Goal: Task Accomplishment & Management: Manage account settings

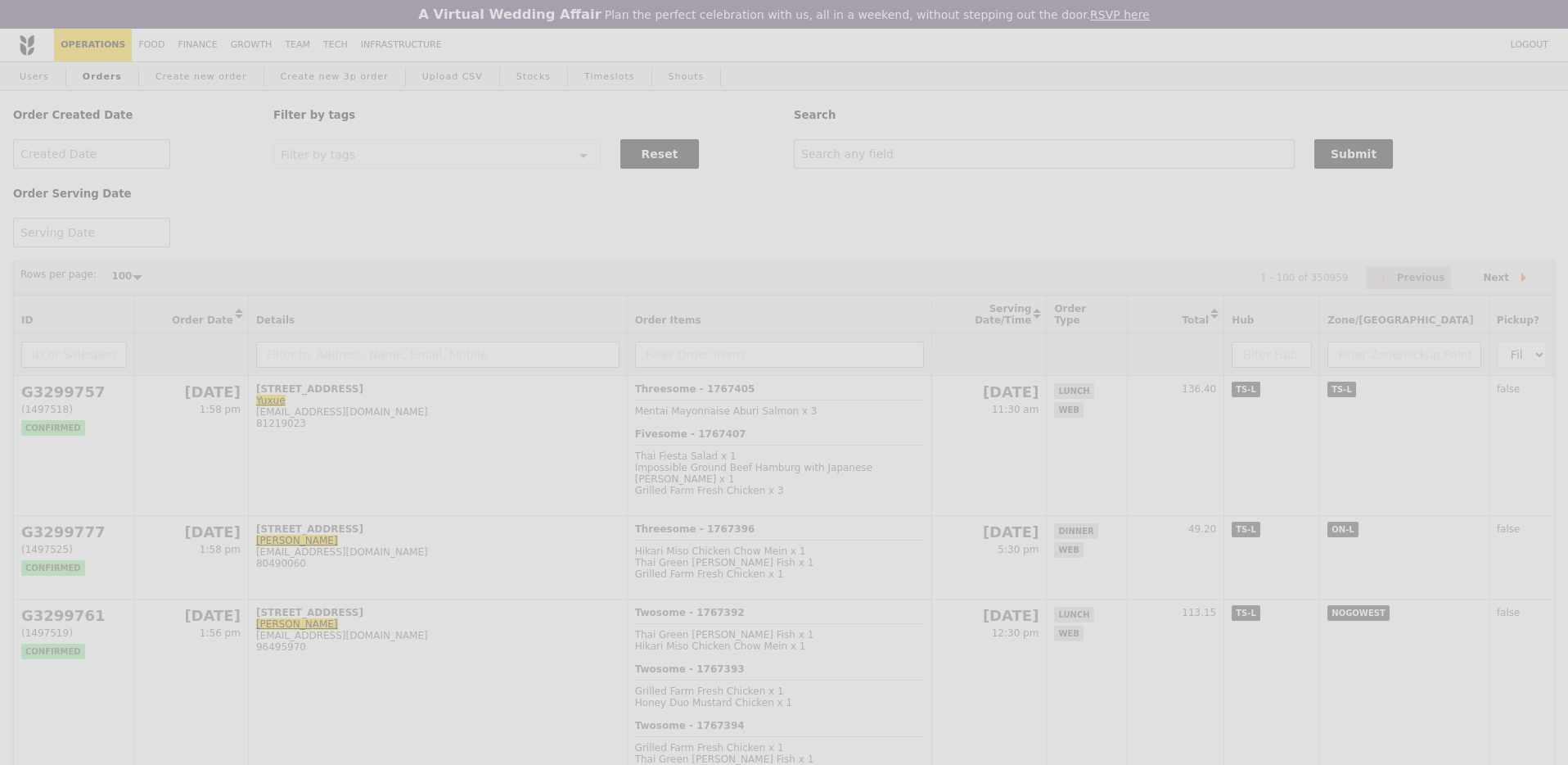
select select "100"
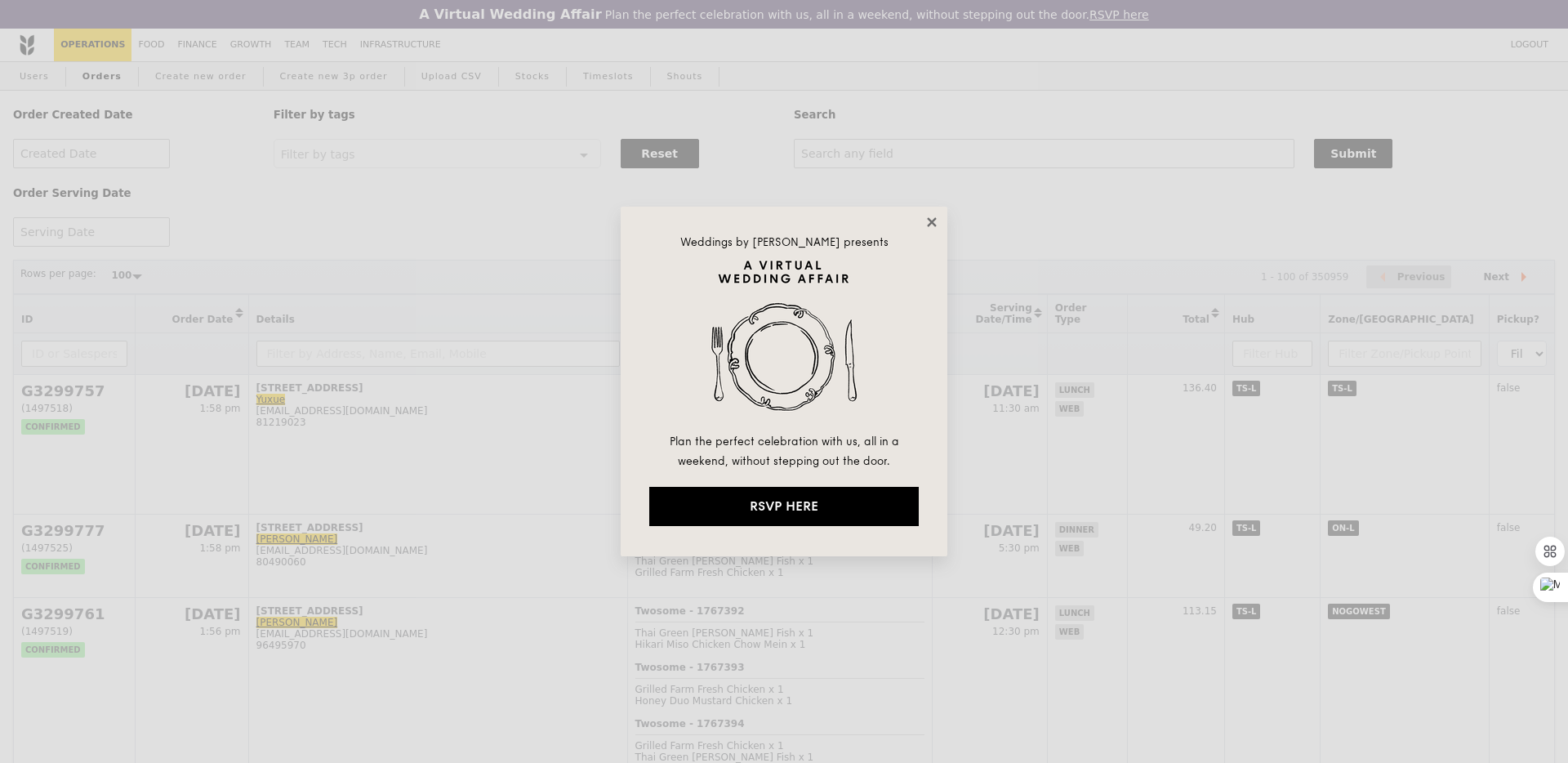
click at [931, 216] on icon at bounding box center [932, 222] width 15 height 15
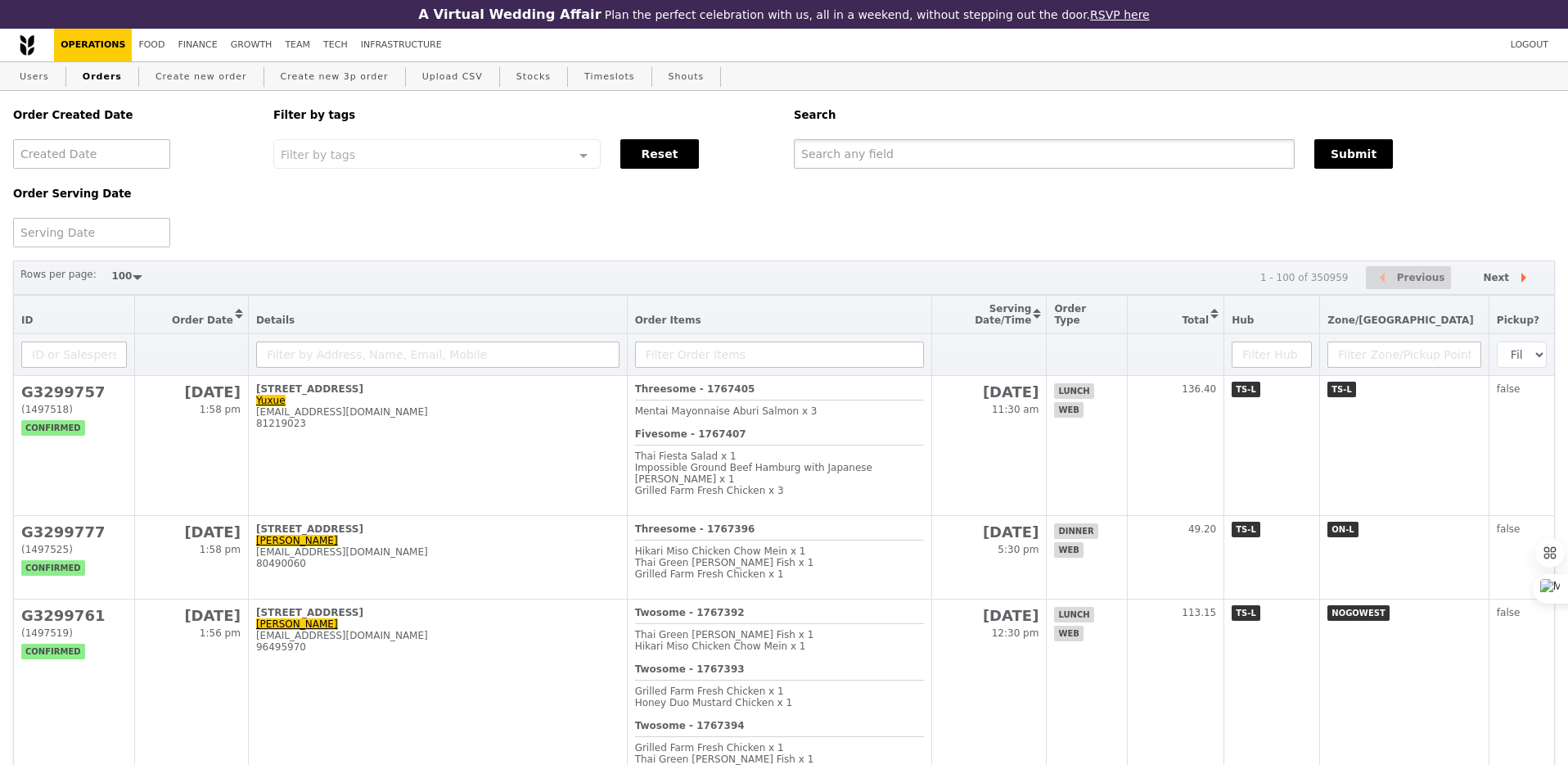
click at [898, 152] on input "text" at bounding box center [1044, 153] width 501 height 29
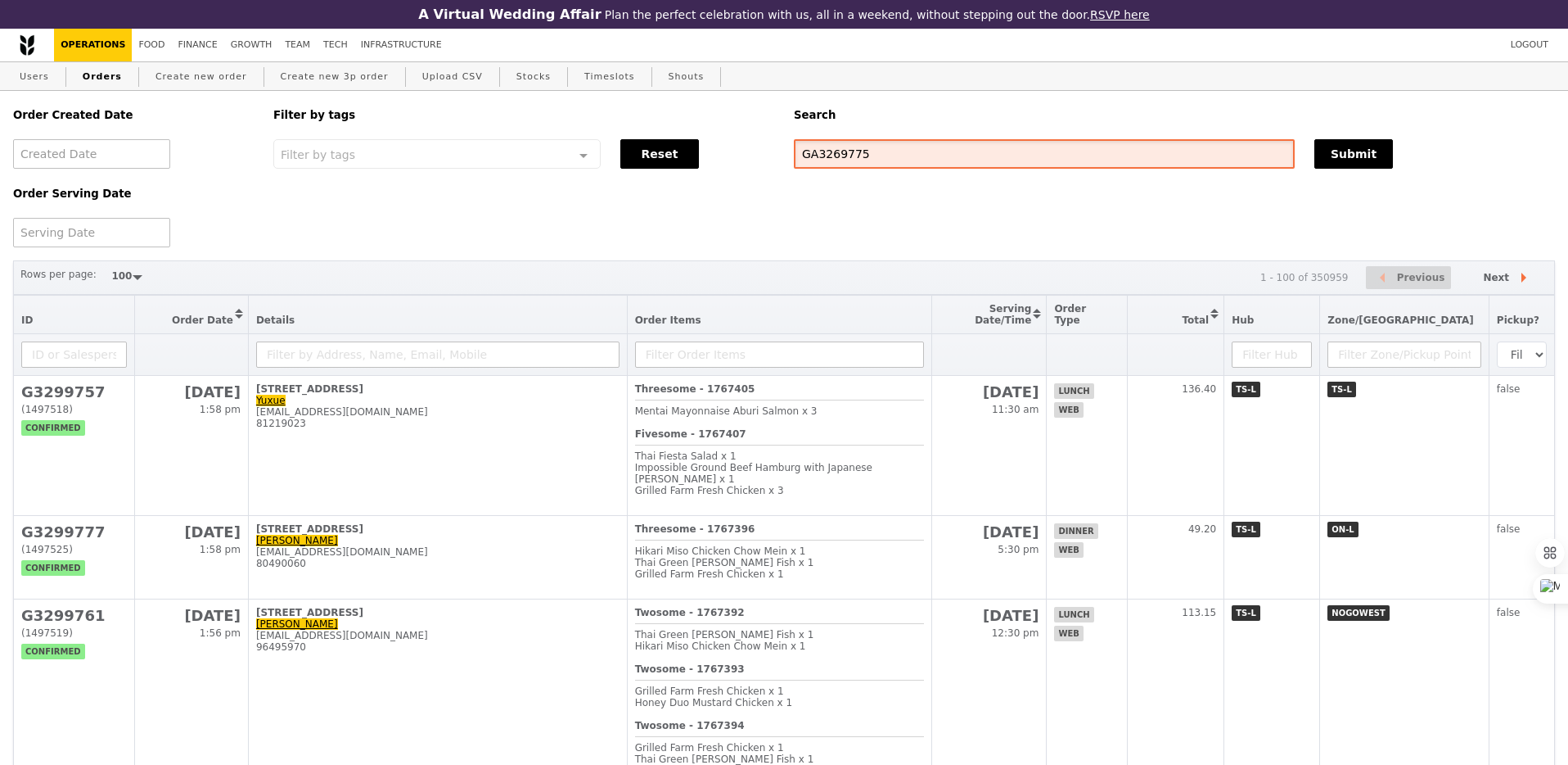
type input "GA3269775"
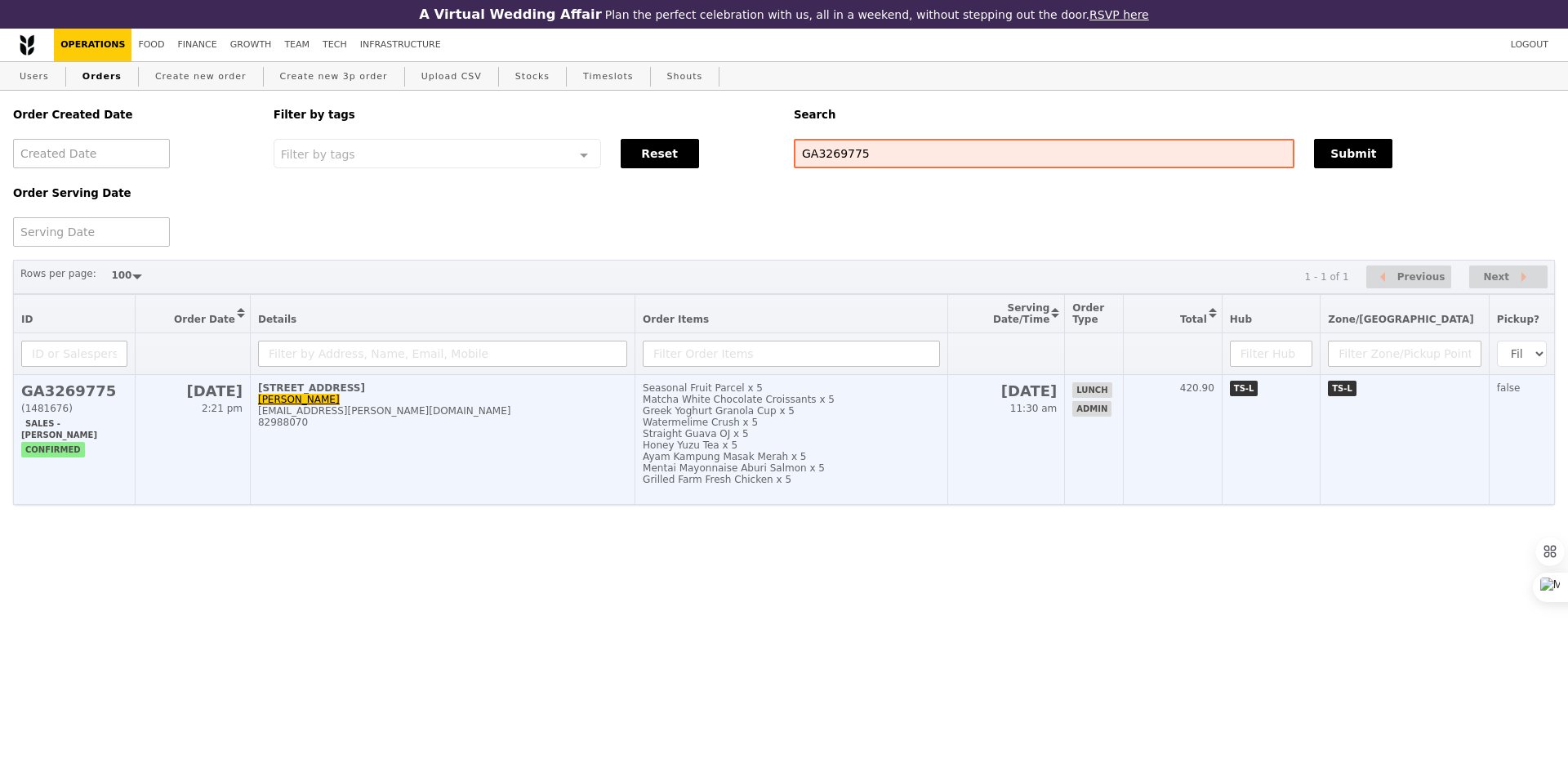
click at [929, 485] on div "Grilled Farm Fresh Chicken x 5" at bounding box center [791, 479] width 297 height 12
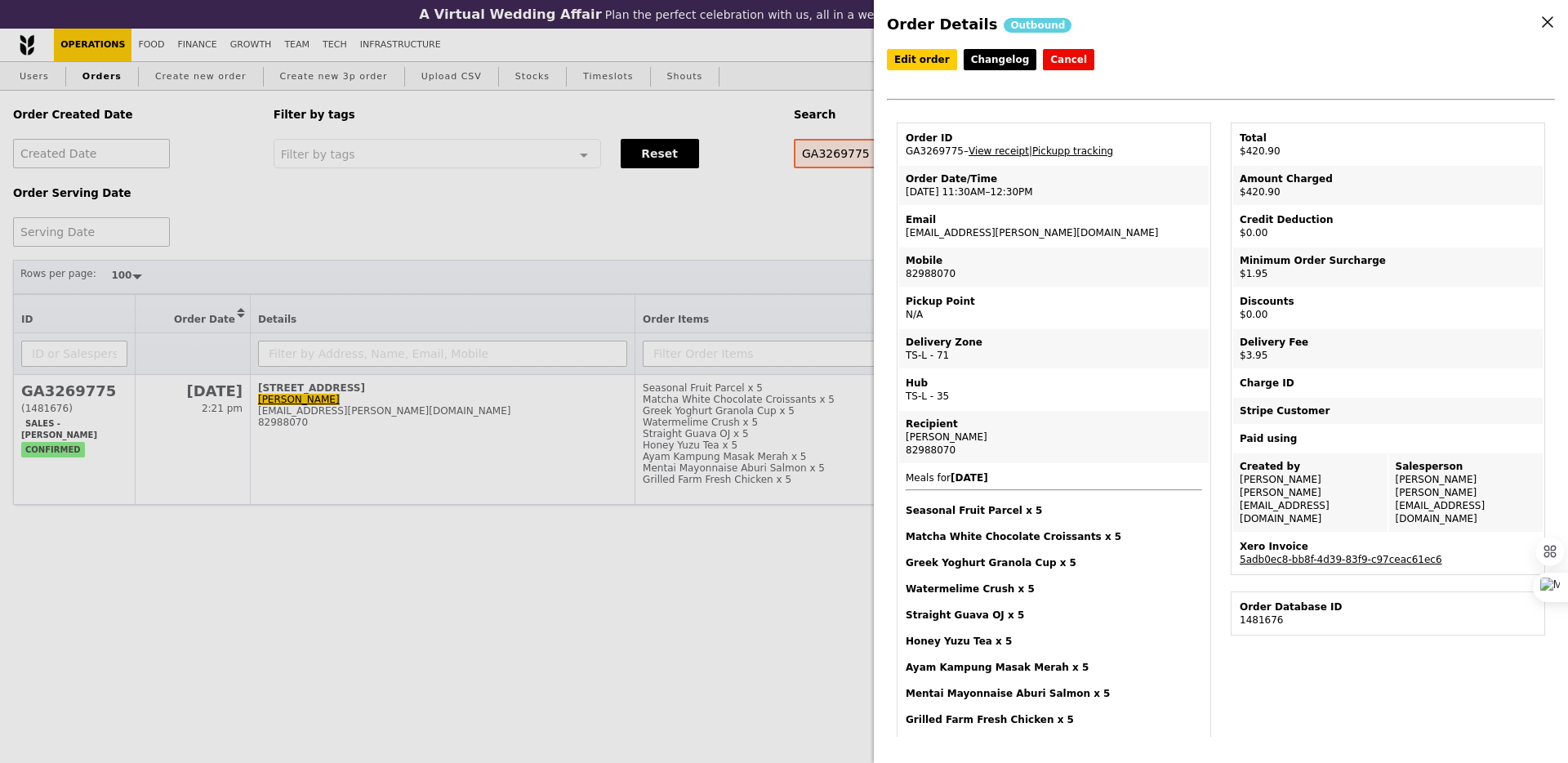
click at [1005, 153] on link "View receipt" at bounding box center [999, 151] width 60 height 12
click at [904, 59] on link "Edit order" at bounding box center [921, 59] width 70 height 21
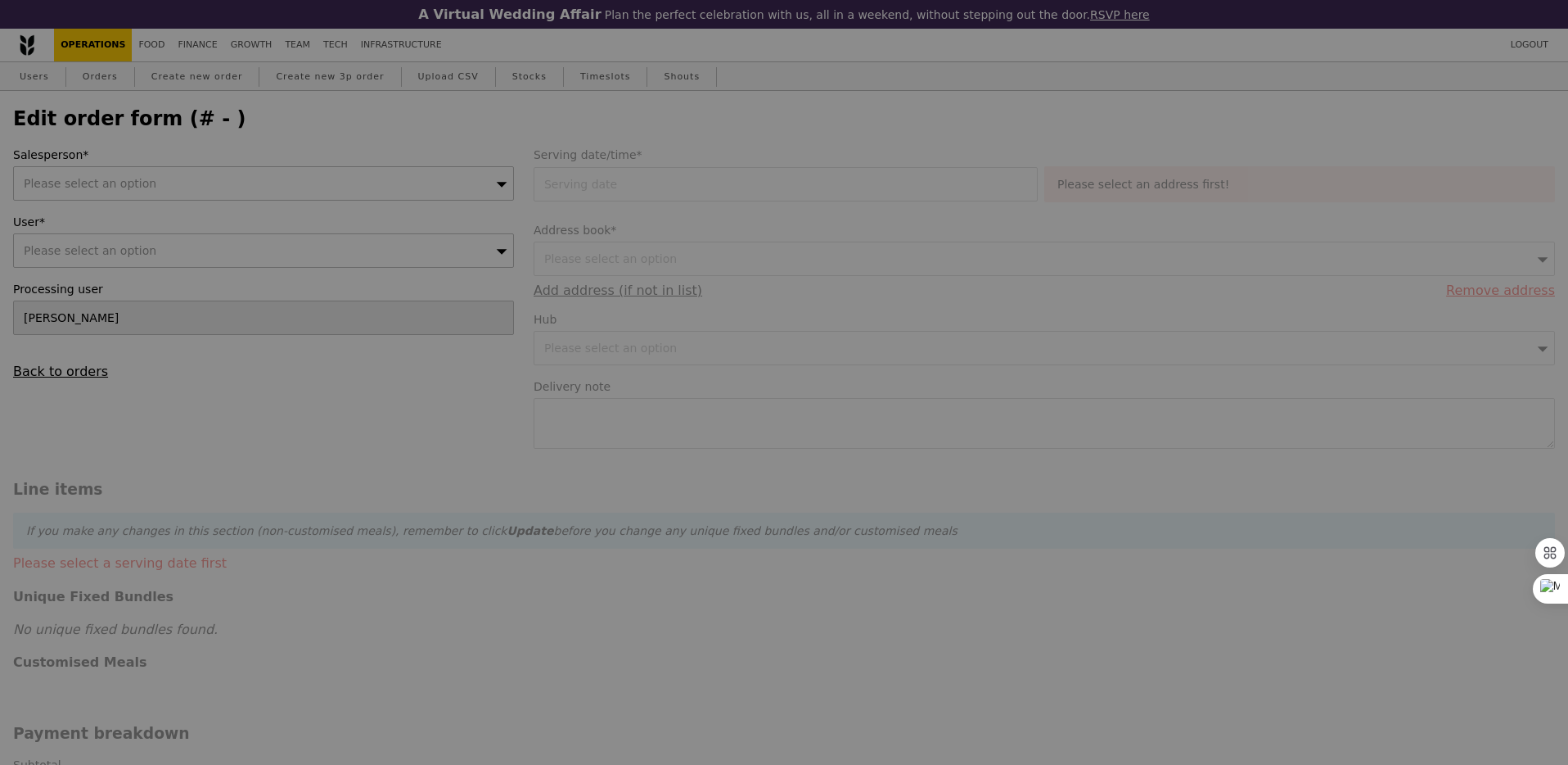
type input "[DATE]"
type textarea "pls try to reach by [DOMAIN_NAME]"
checkbox input "true"
type input "450.00"
type input "1.79"
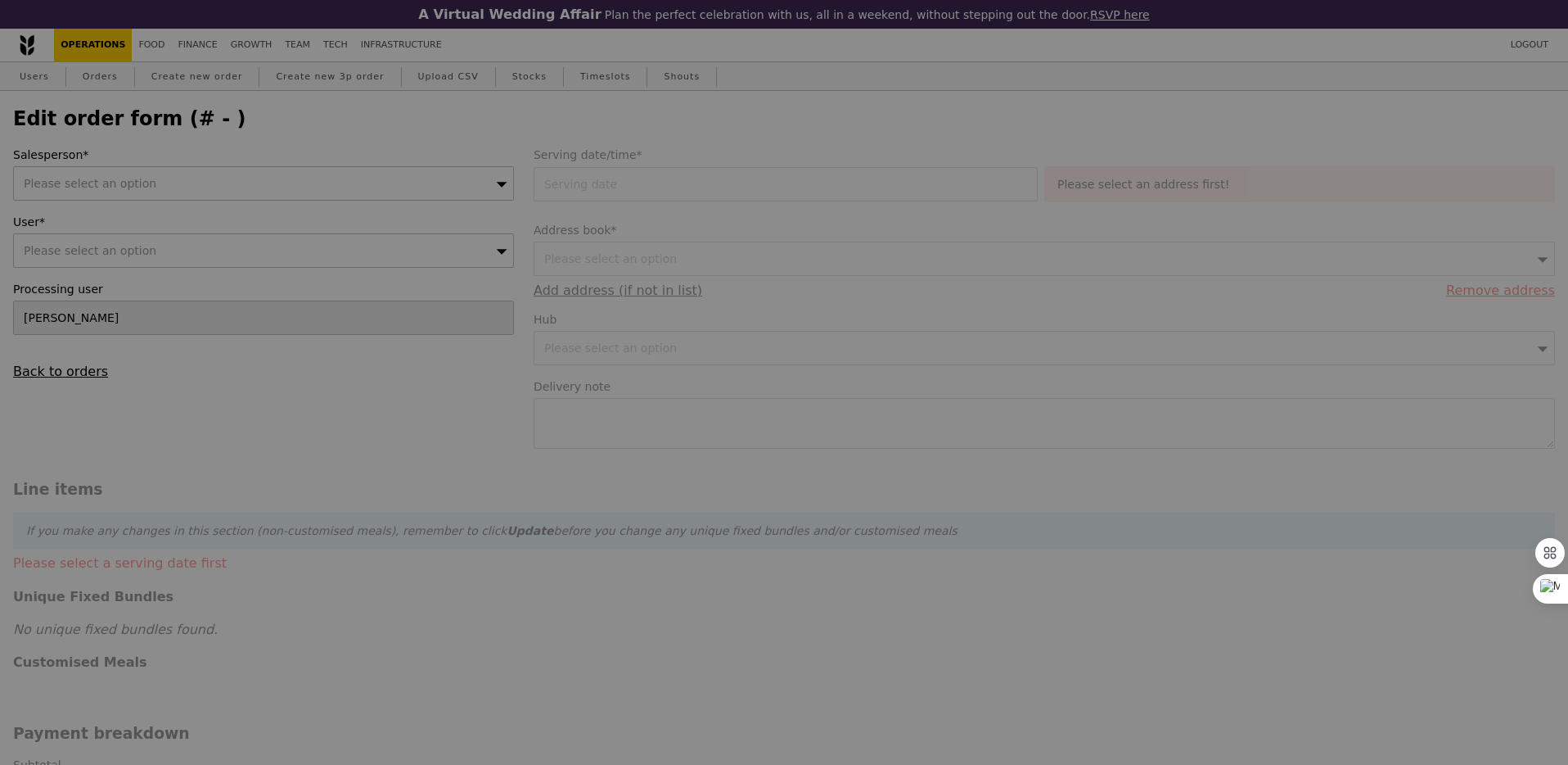
type input "1.95"
type input "3.62"
type input "3.95"
type input "455.90"
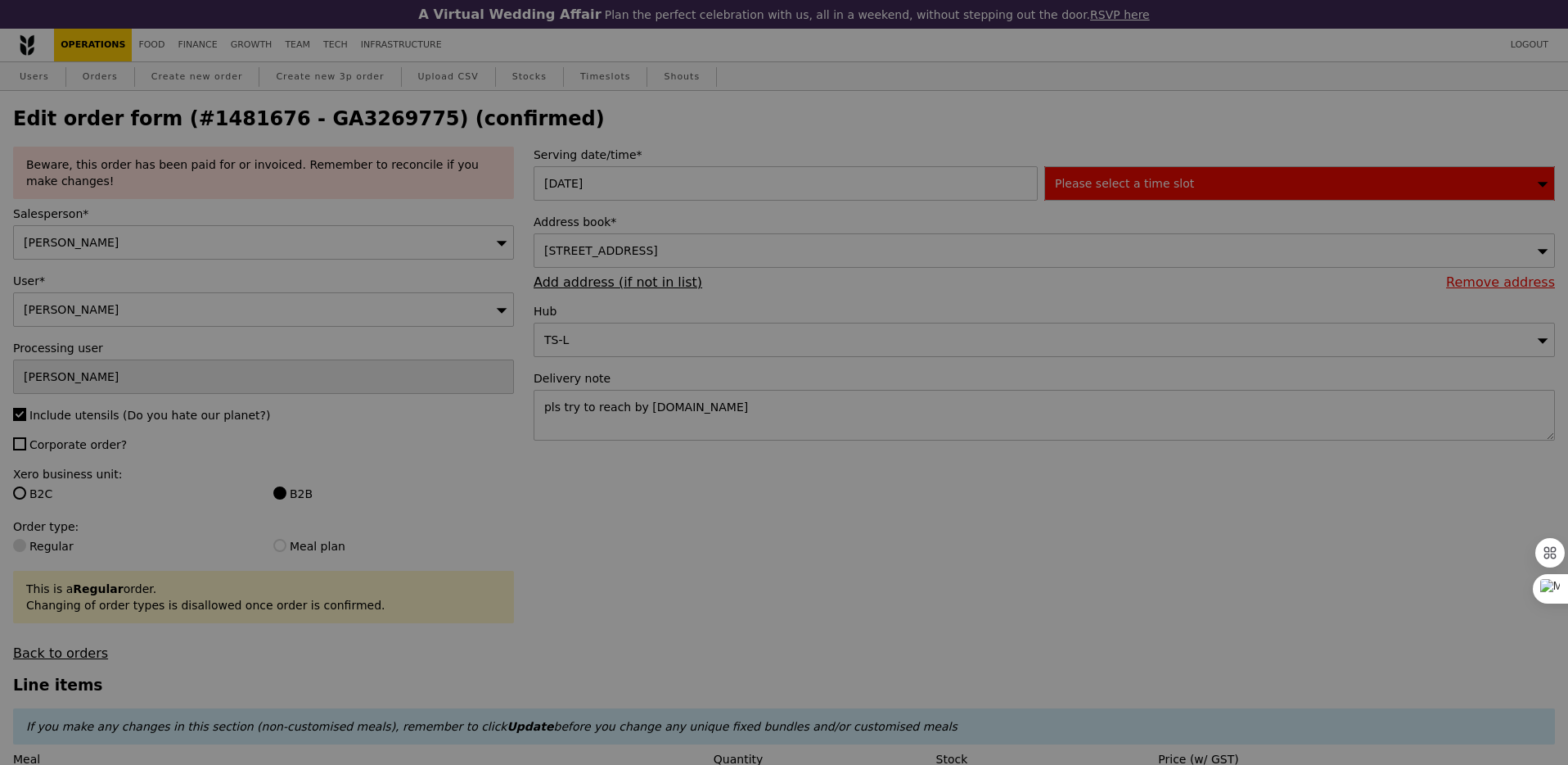
type input "488"
type input "494"
type input "492"
type input "487"
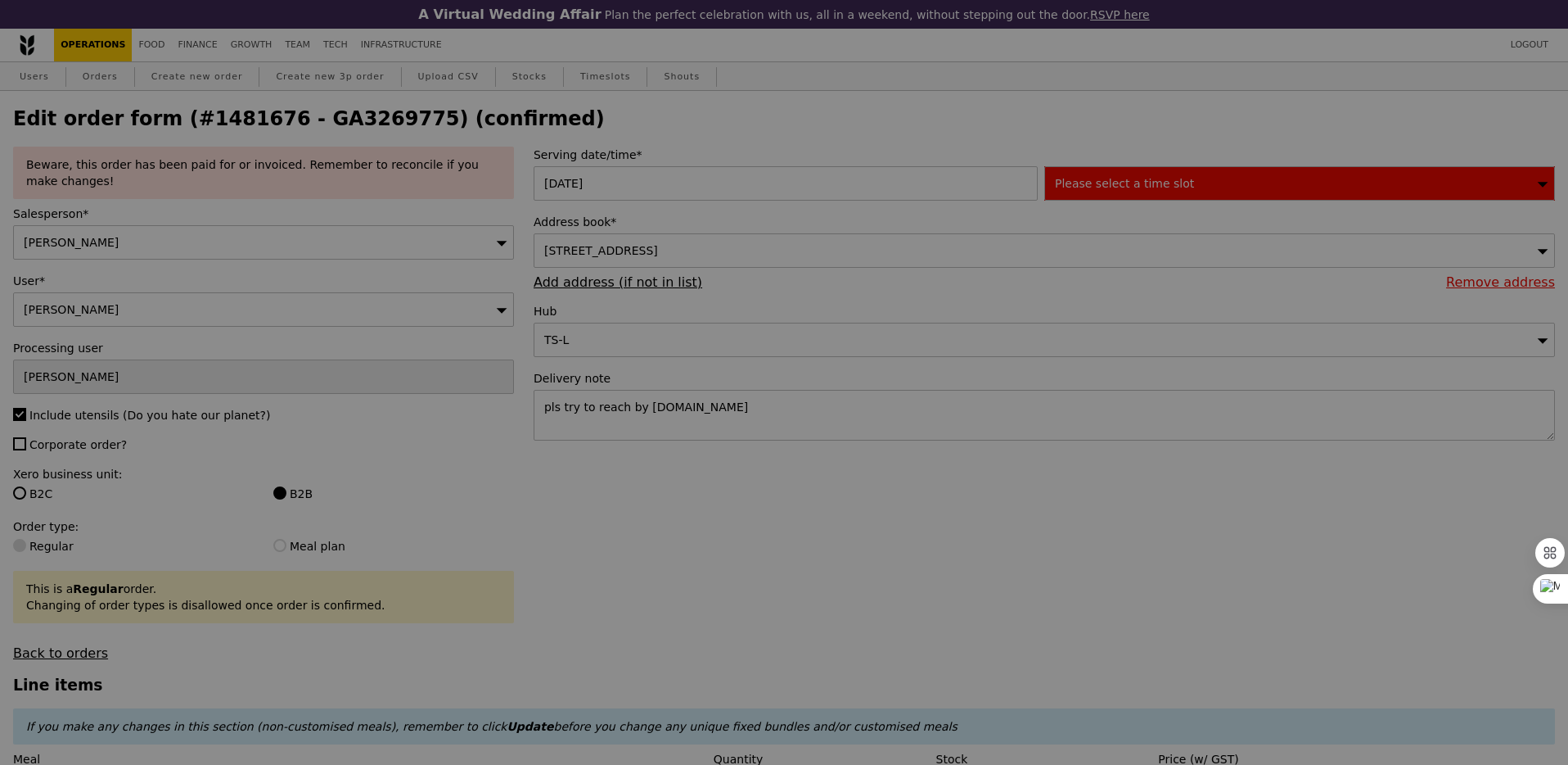
type input "459"
type input "2"
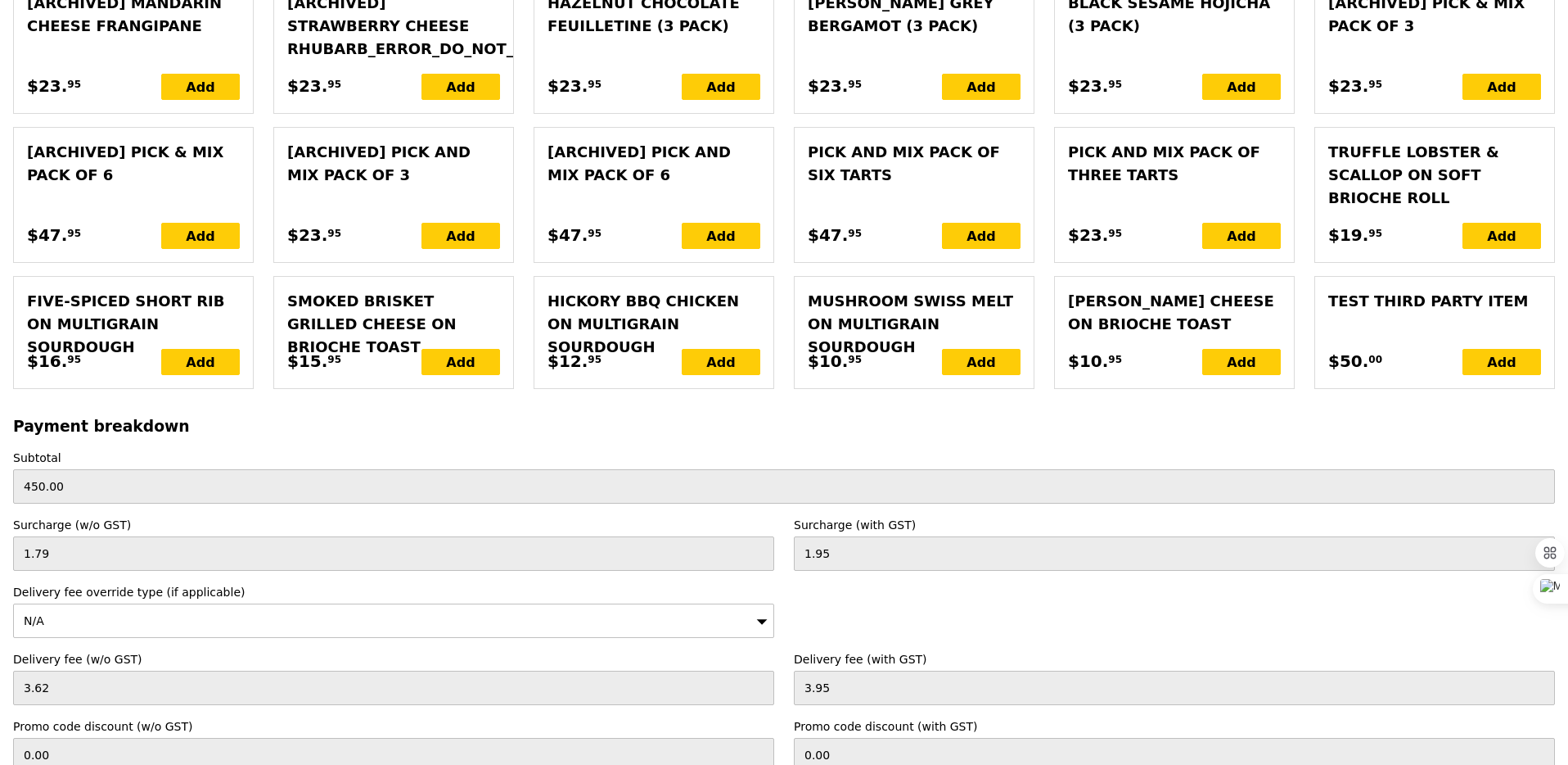
scroll to position [4254, 0]
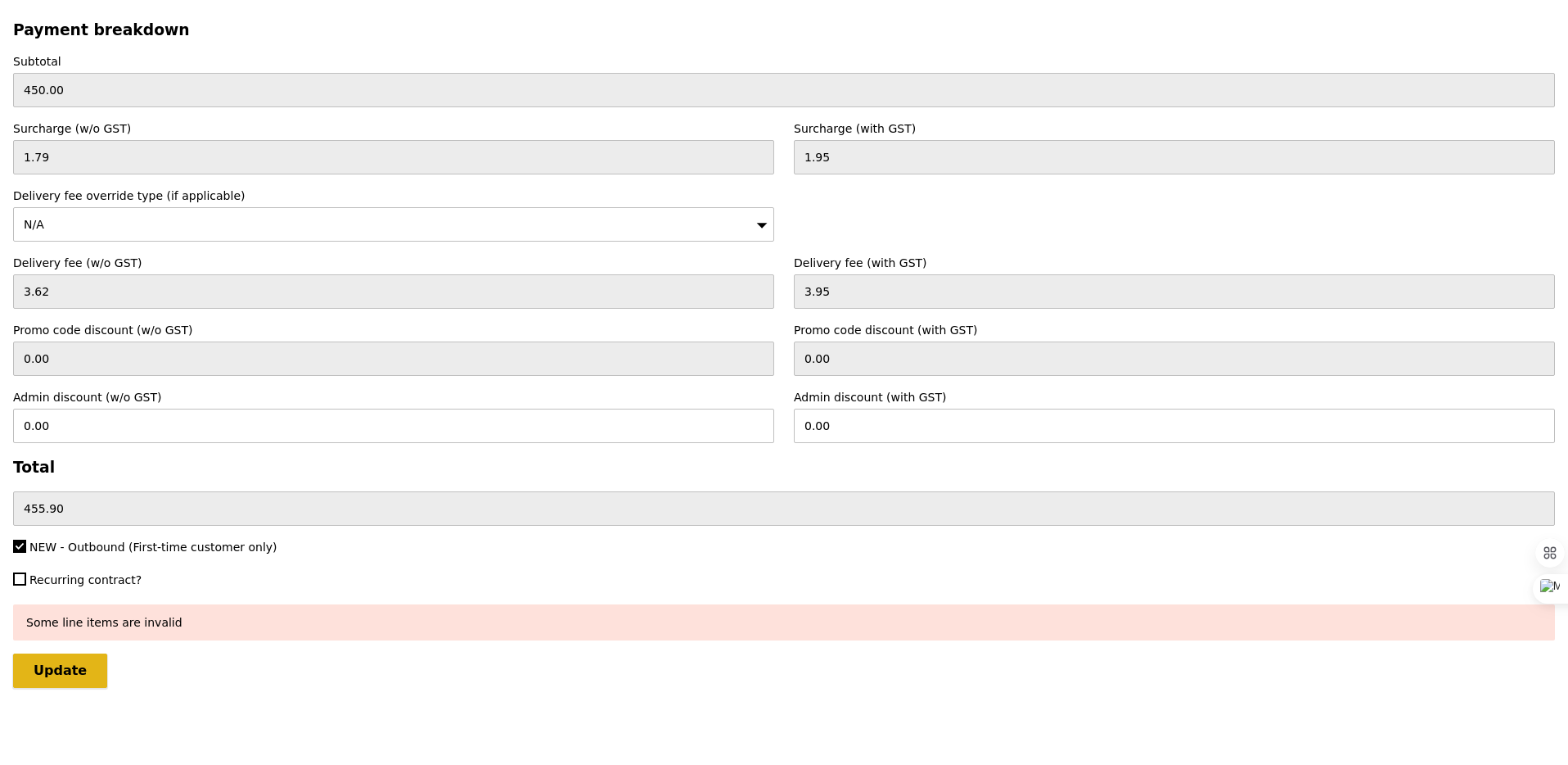
click at [49, 672] on input "Update" at bounding box center [60, 670] width 94 height 35
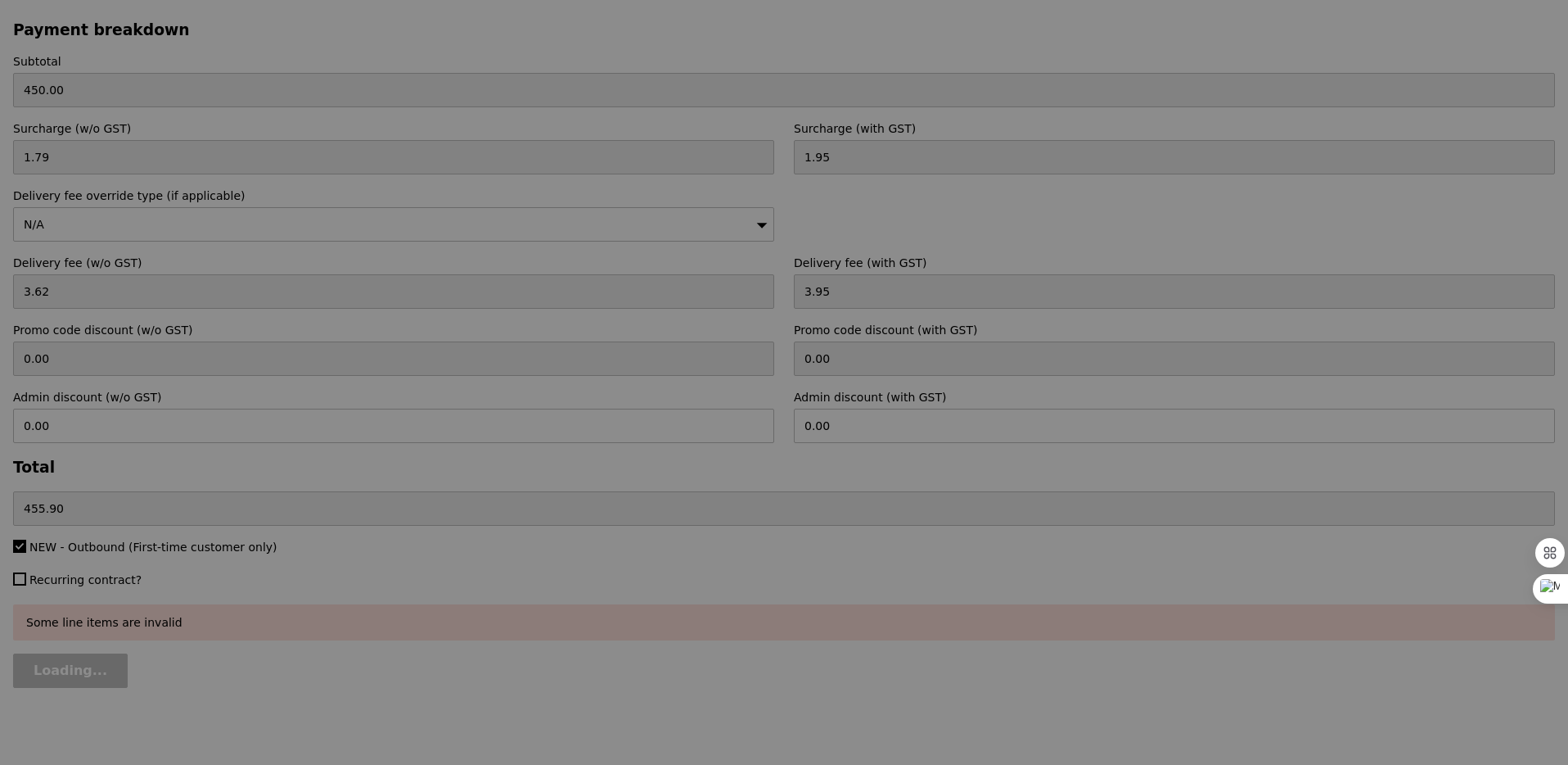
type input "Update"
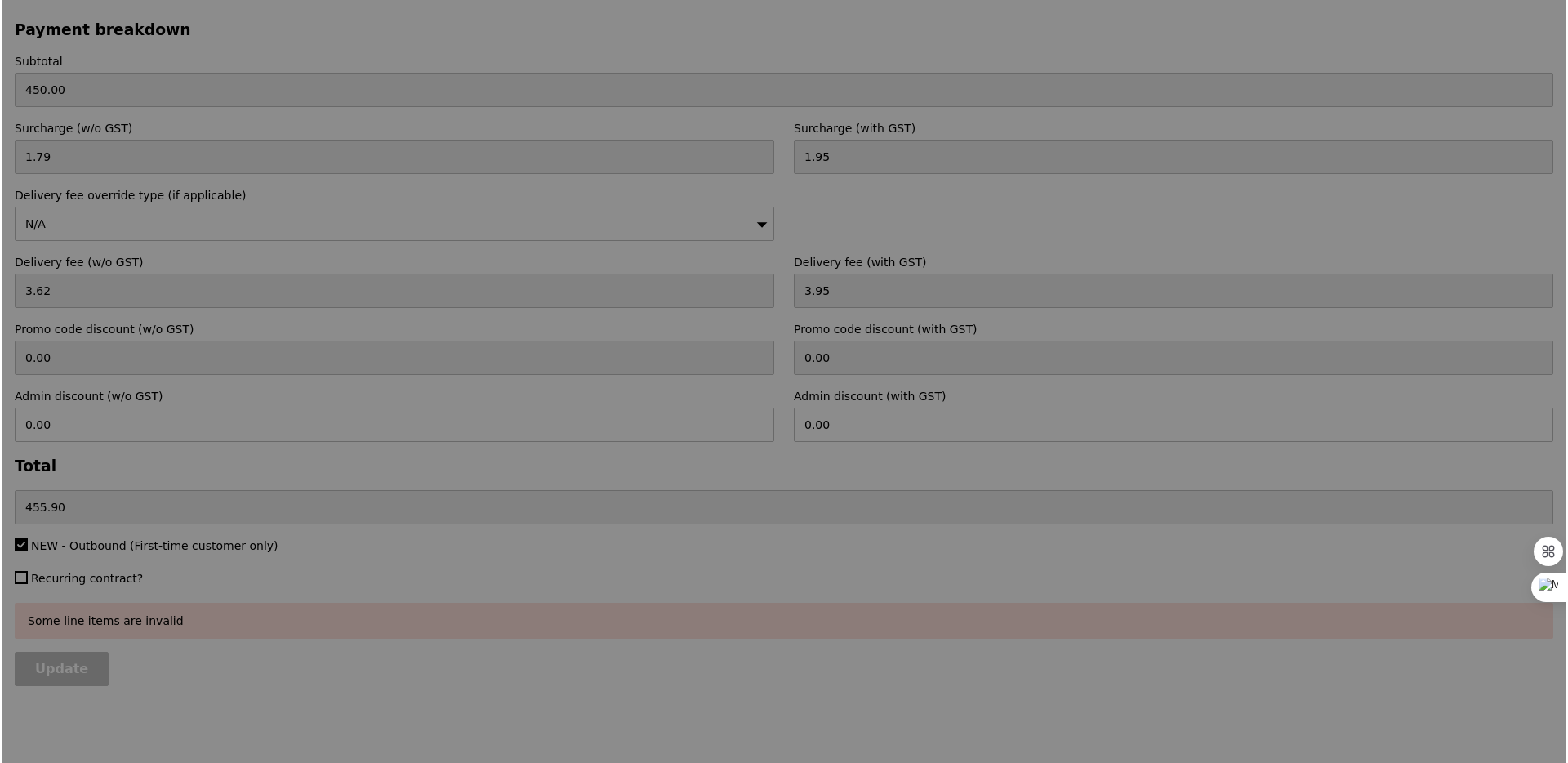
scroll to position [0, 0]
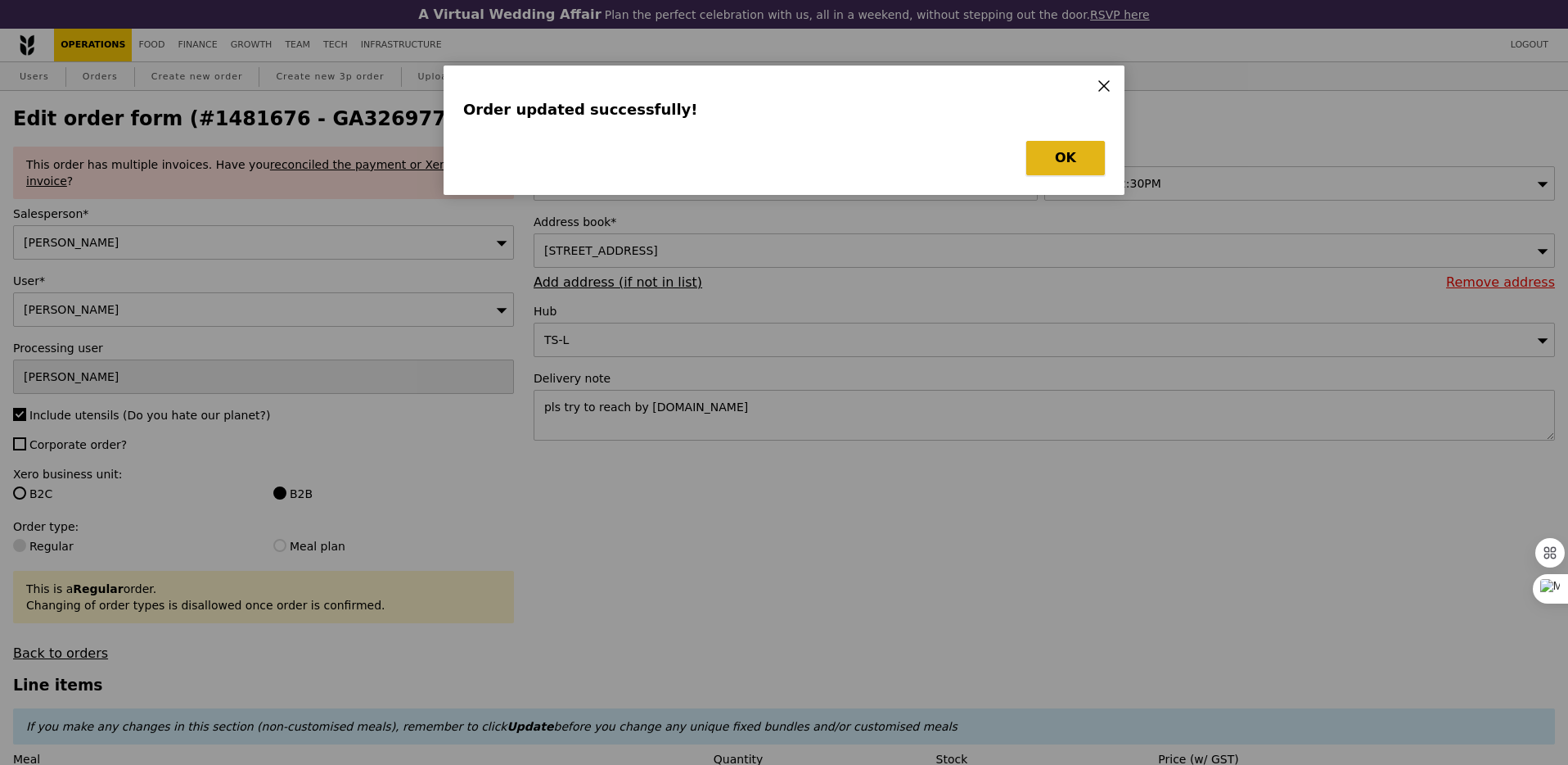
click at [1040, 147] on button "OK" at bounding box center [1065, 157] width 78 height 35
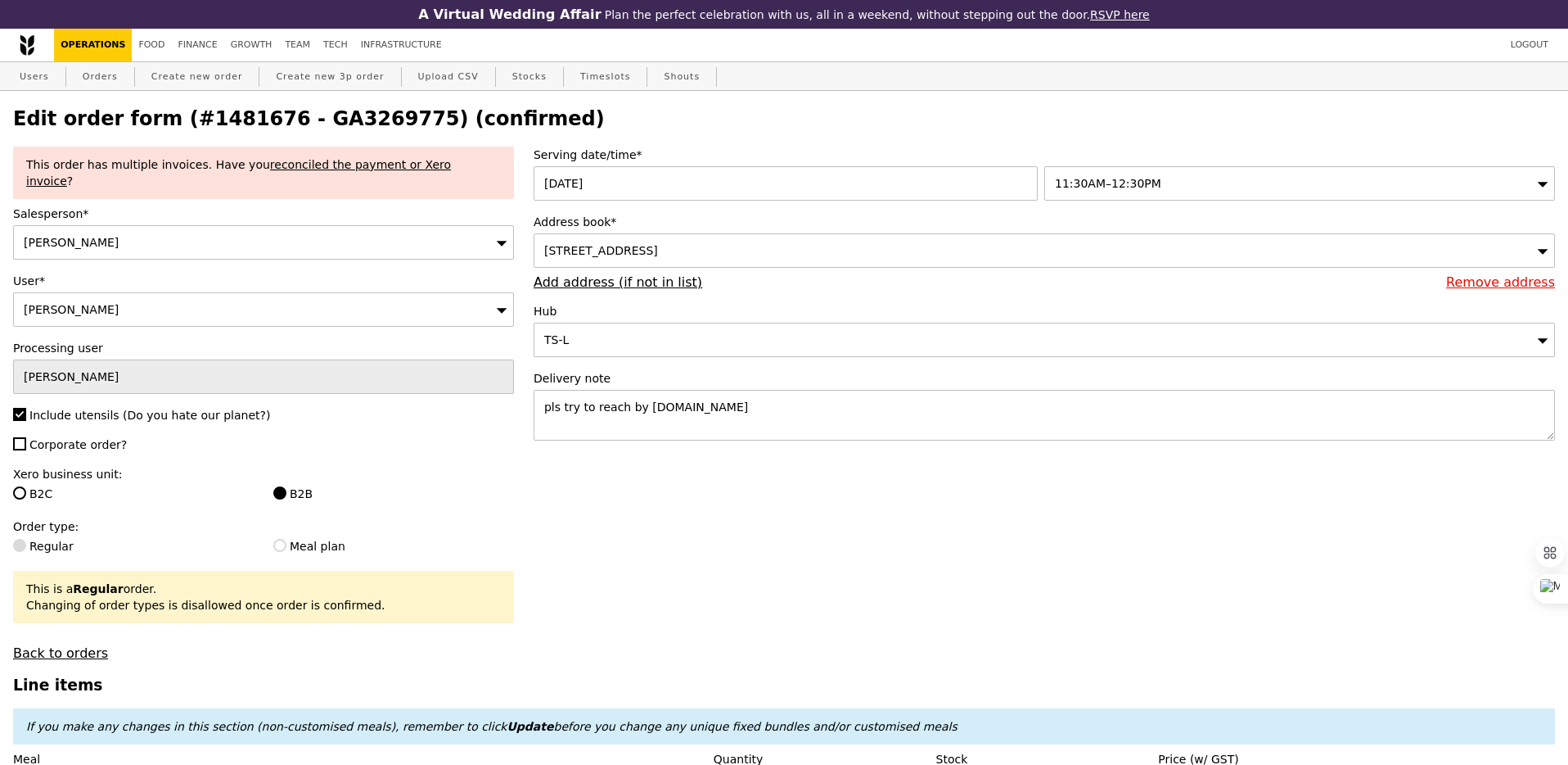
click at [354, 118] on h2 "Edit order form (#1481676 - GA3269775) (confirmed)" at bounding box center [784, 119] width 1542 height 23
copy h2 "GA3269775"
click at [84, 79] on link "Orders" at bounding box center [101, 76] width 48 height 29
select select "100"
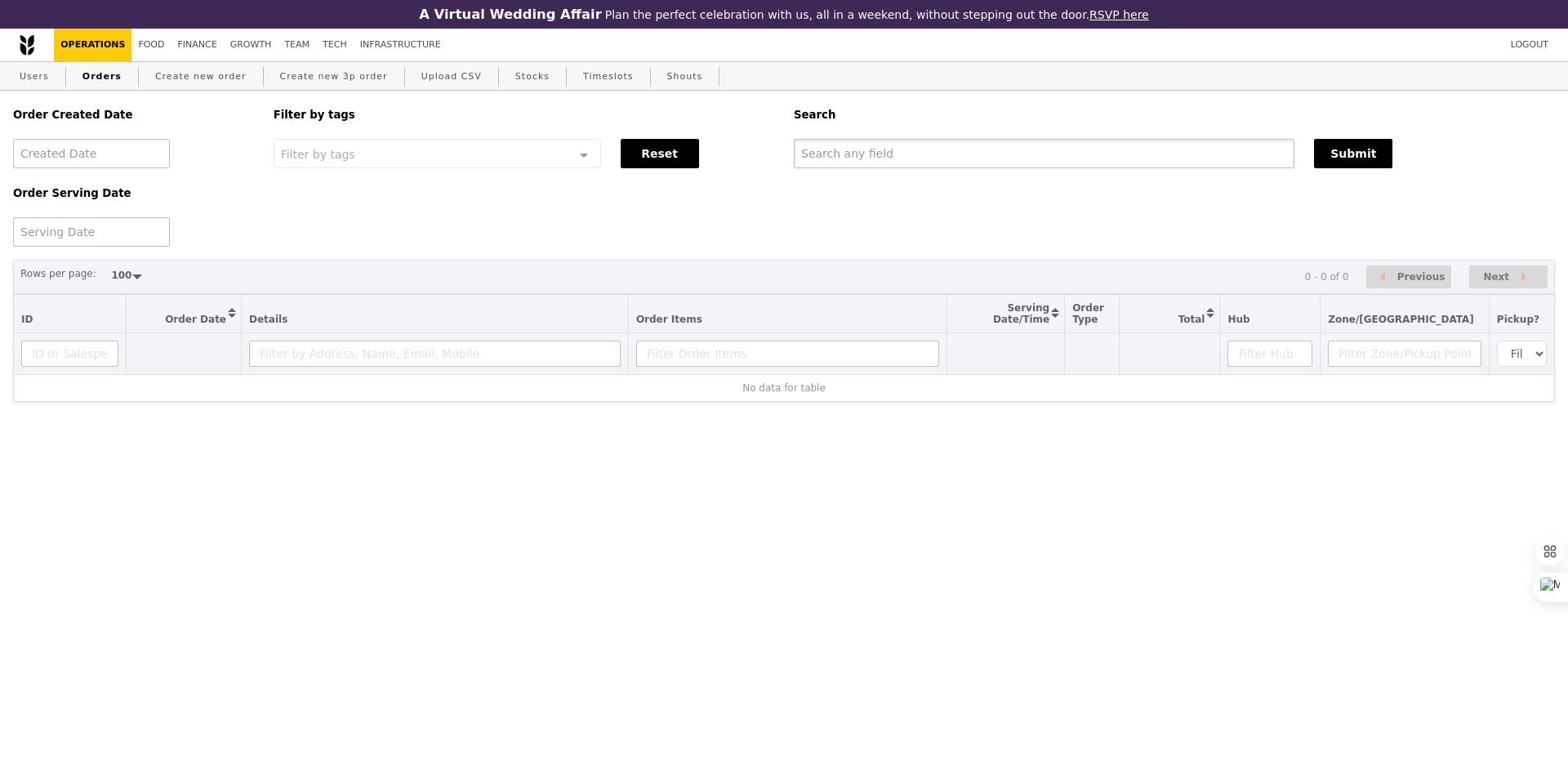
click at [927, 145] on input "text" at bounding box center [1044, 153] width 500 height 29
paste input "GA3269775"
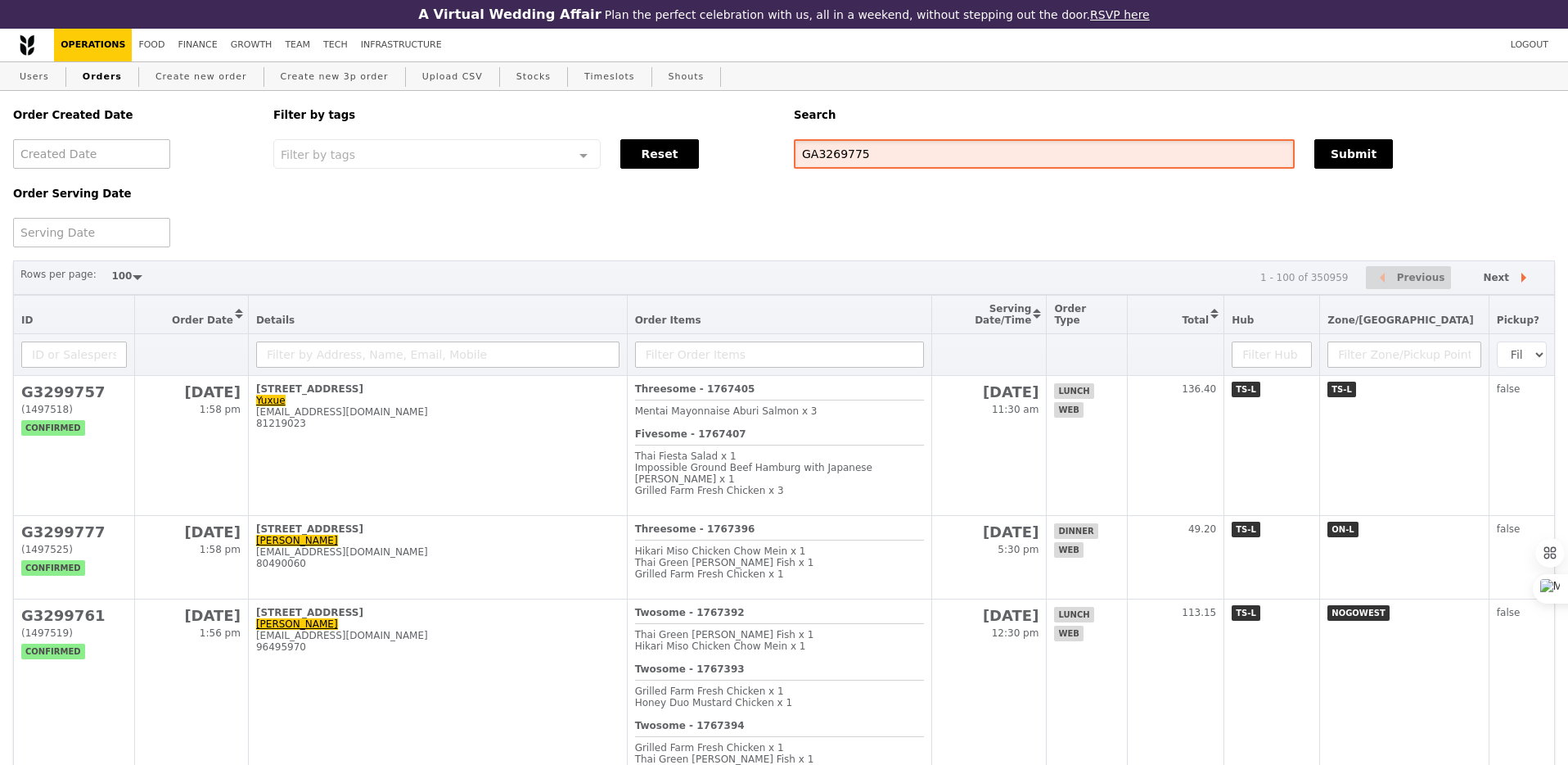
type input "GA3269775"
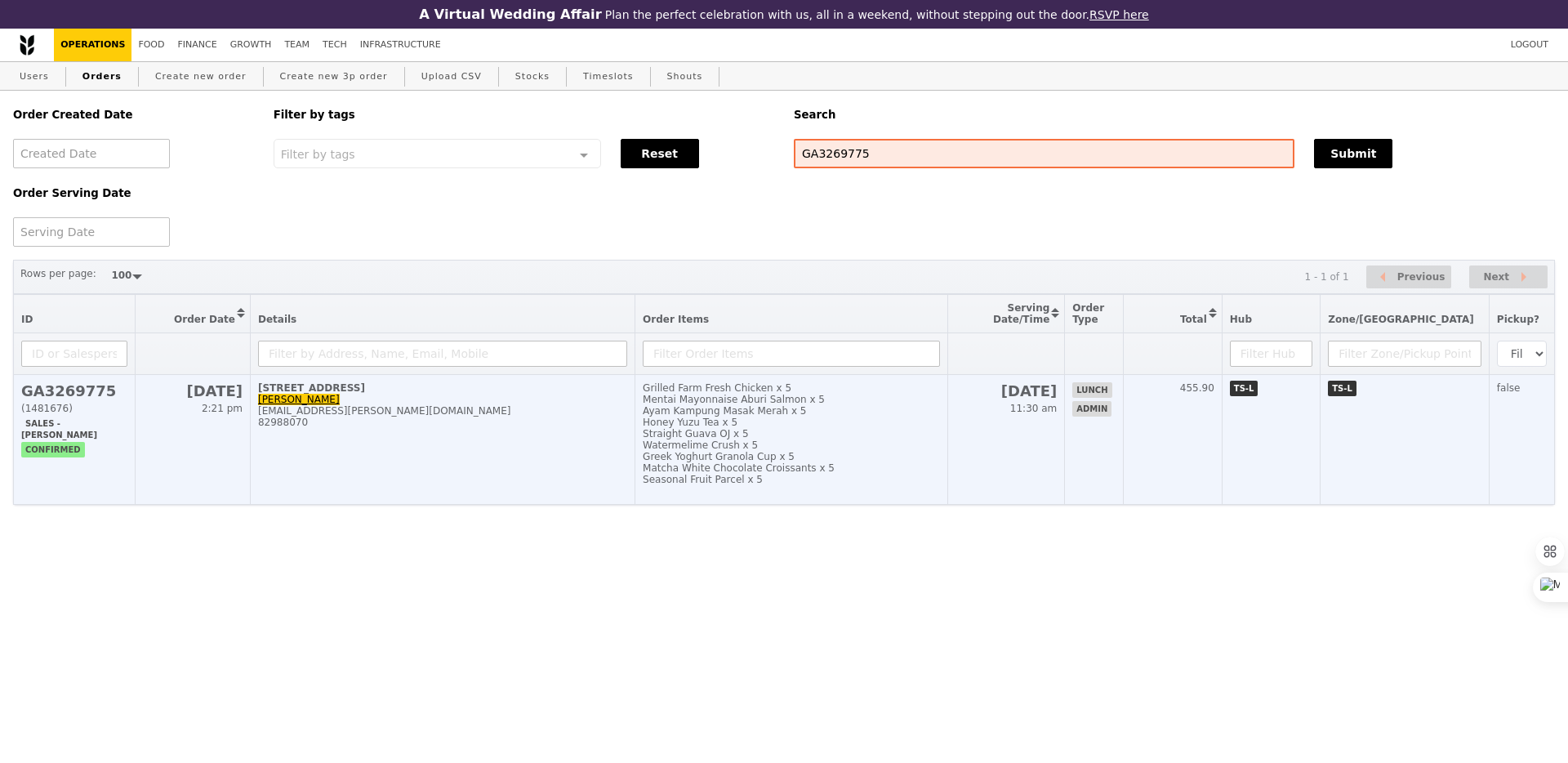
click at [940, 439] on div "Straight Guava OJ x 5" at bounding box center [791, 433] width 297 height 12
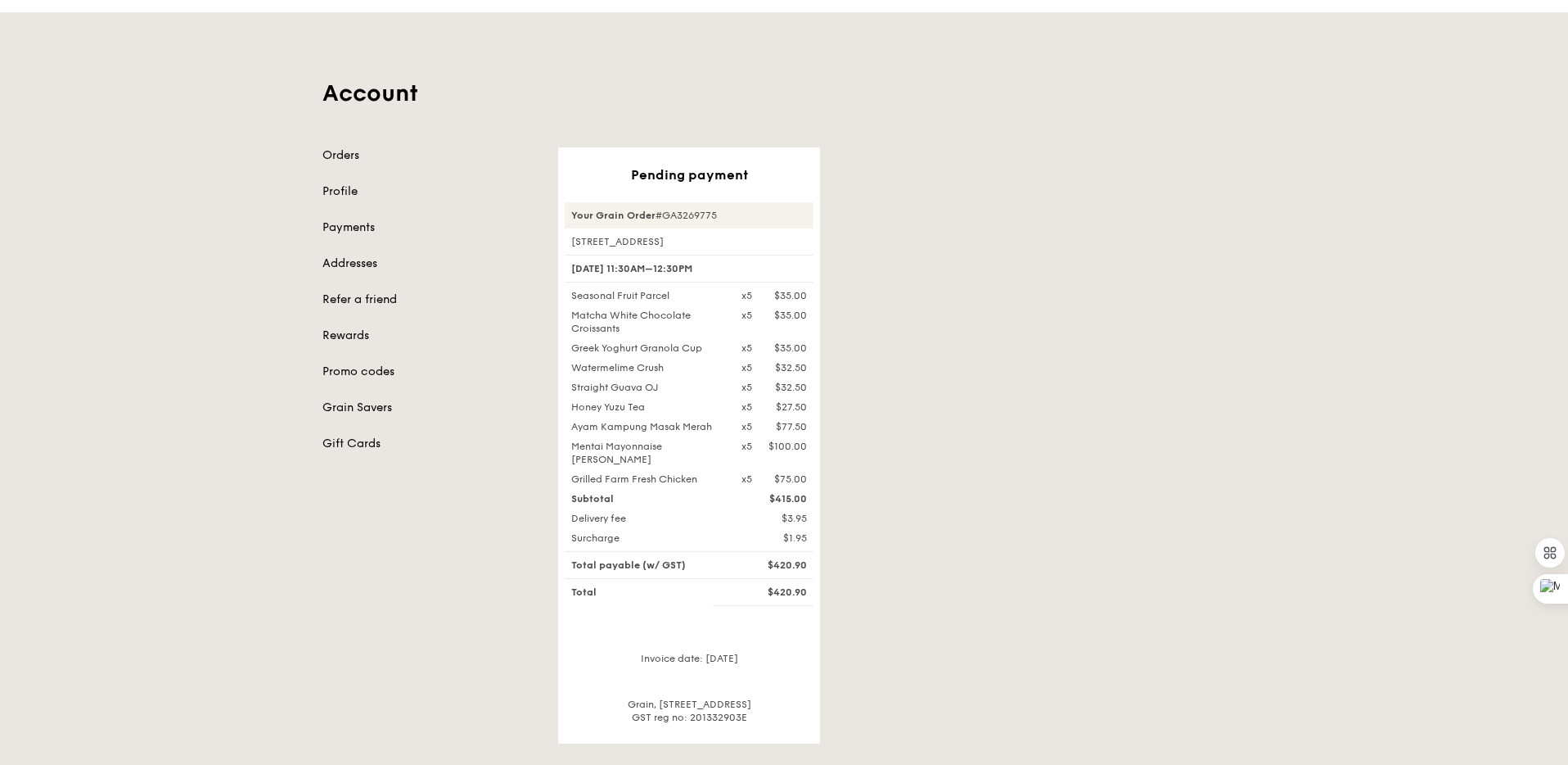
scroll to position [67, 0]
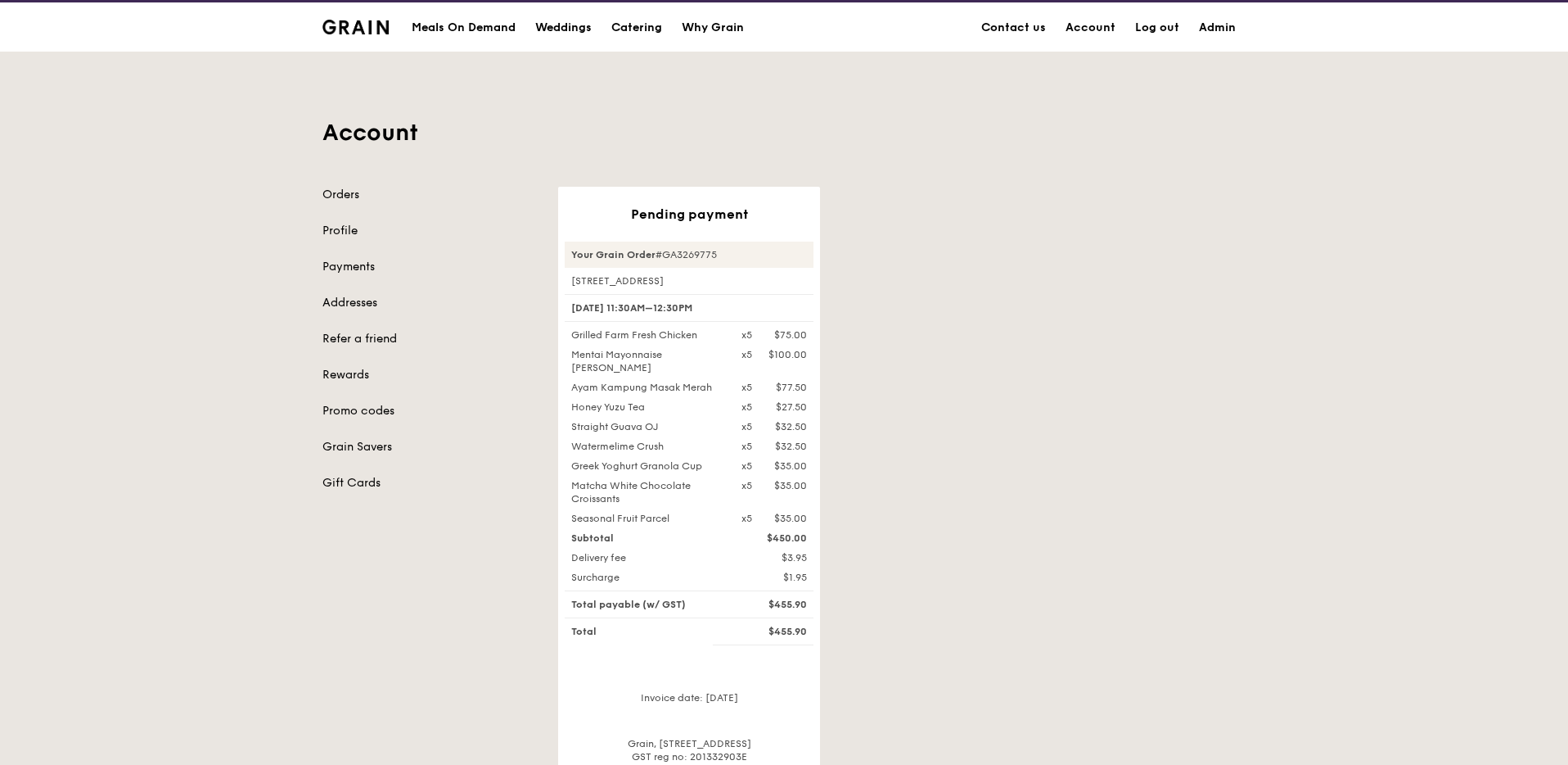
scroll to position [29, 0]
